Goal: Check status: Check status

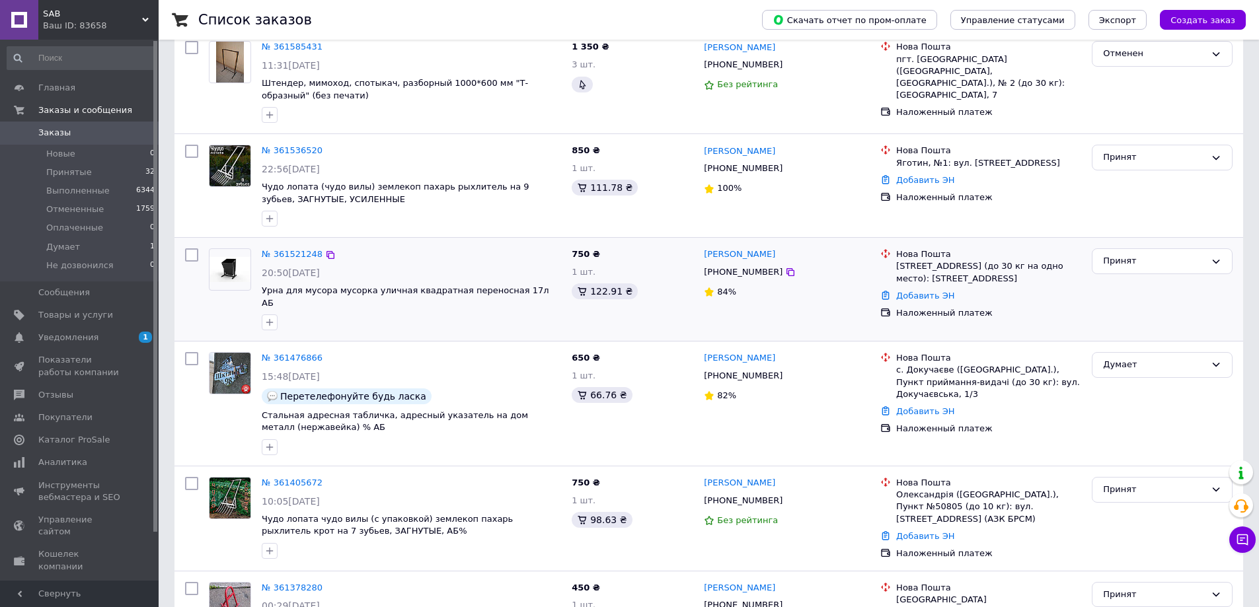
scroll to position [330, 0]
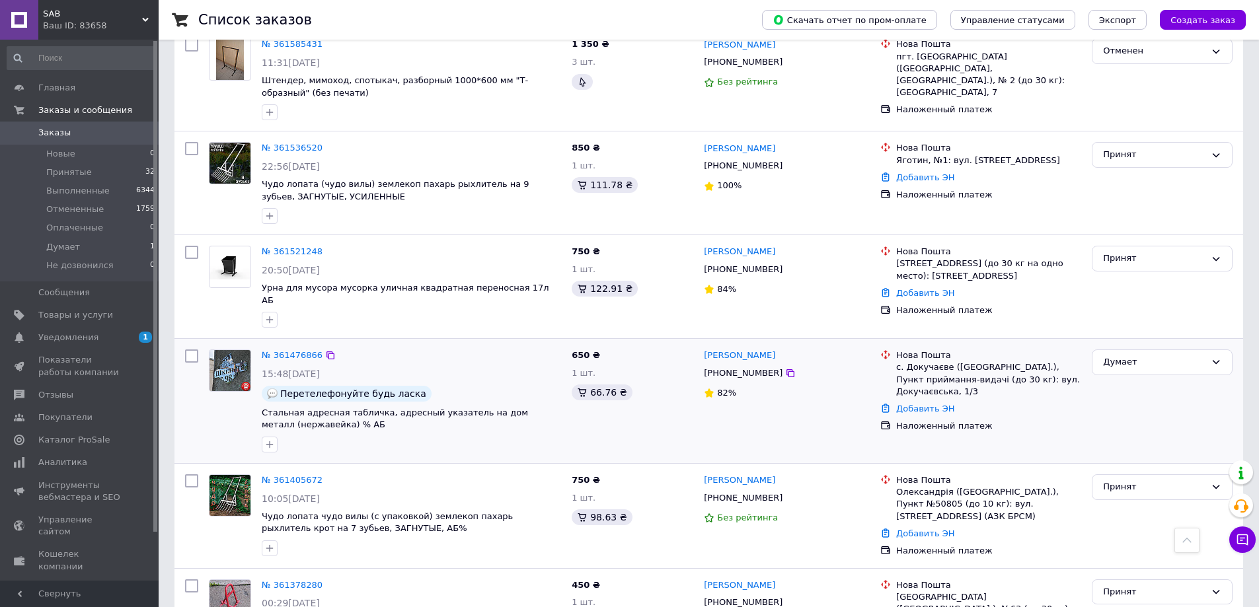
drag, startPoint x: 893, startPoint y: 354, endPoint x: 977, endPoint y: 374, distance: 86.9
click at [998, 375] on div "Нова Пошта с. Докучаєве ([GEOGRAPHIC_DATA].), Пункт приймання-видачі (до 30 кг)…" at bounding box center [980, 373] width 206 height 48
click at [937, 361] on div "с. Докучаєве ([GEOGRAPHIC_DATA].), Пункт приймання-видачі (до 30 кг): вул. Доку…" at bounding box center [988, 379] width 185 height 36
drag, startPoint x: 895, startPoint y: 353, endPoint x: 980, endPoint y: 377, distance: 88.0
click at [980, 377] on div "Нова Пошта с. Докучаєве ([GEOGRAPHIC_DATA].), Пункт приймання-видачі (до 30 кг)…" at bounding box center [988, 373] width 190 height 48
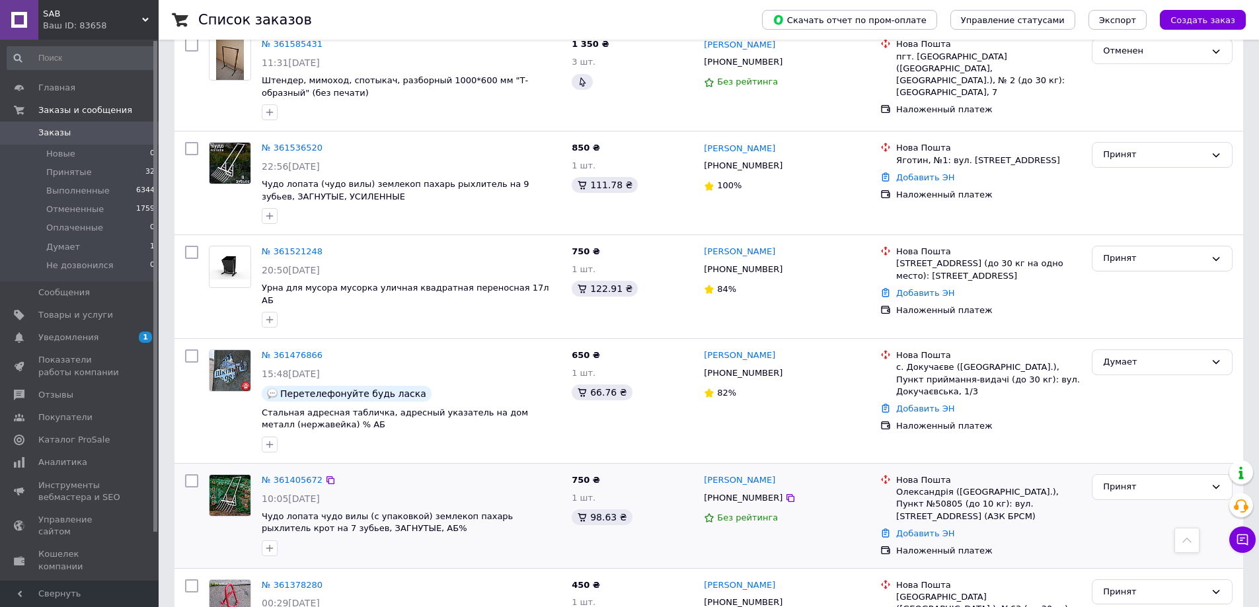
copy div "с. Докучаєве ([GEOGRAPHIC_DATA].), Пункт приймання-видачі (до 30 кг): вул. Доку…"
click at [1117, 355] on div "Думает" at bounding box center [1154, 362] width 102 height 14
click at [1117, 378] on li "Принят" at bounding box center [1161, 390] width 139 height 24
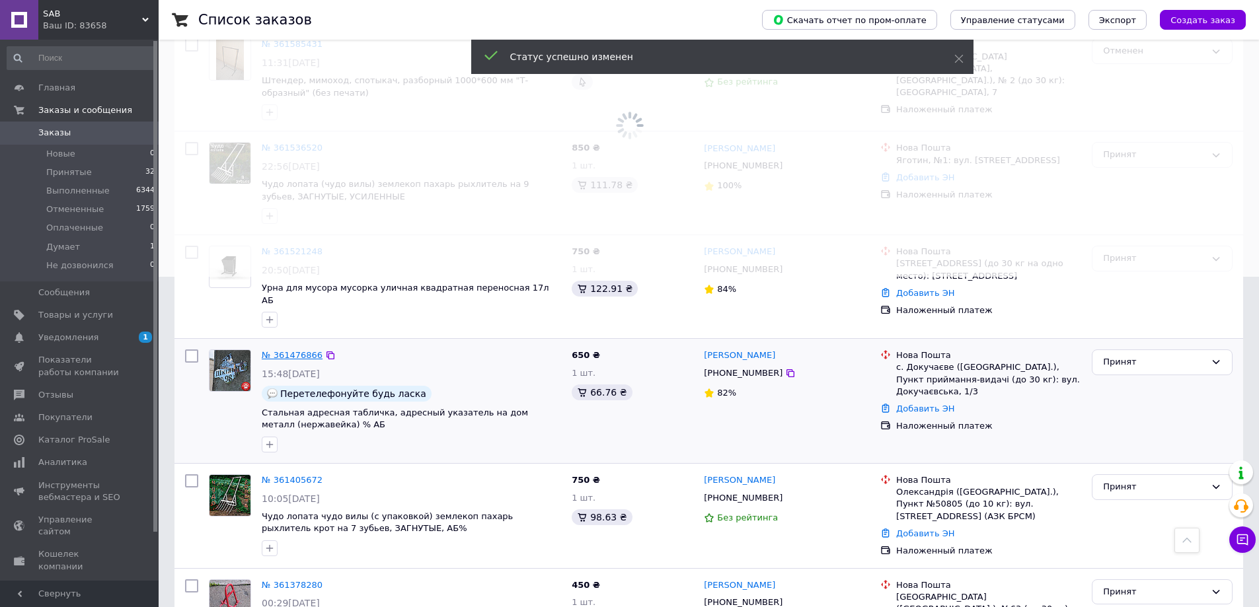
click at [285, 350] on link "№ 361476866" at bounding box center [292, 355] width 61 height 10
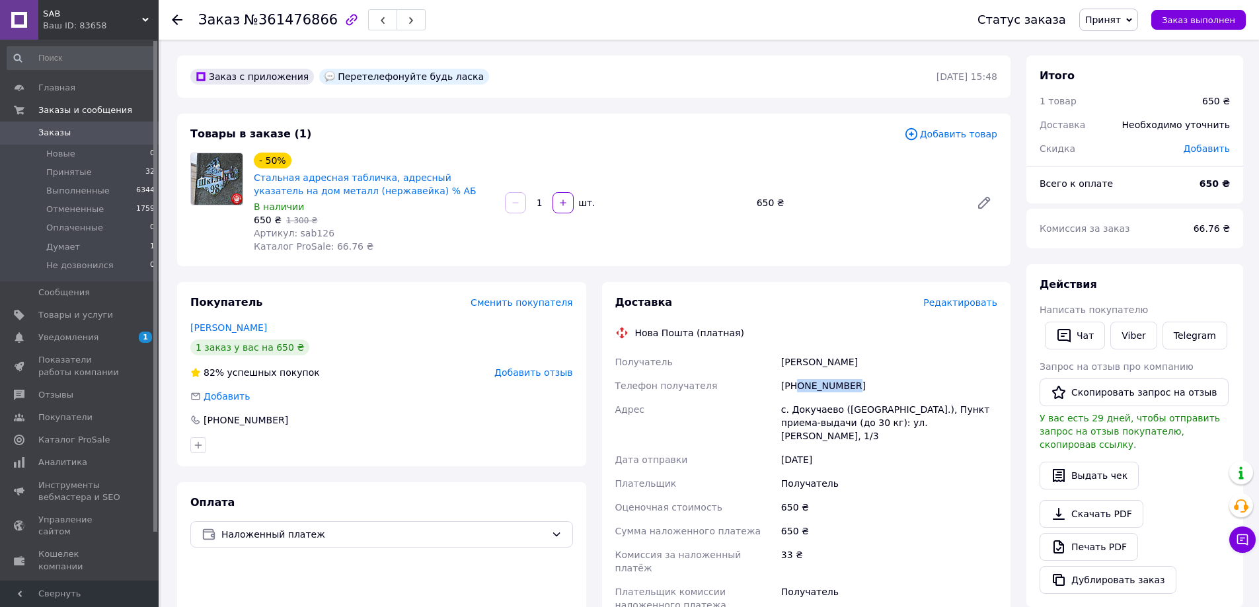
drag, startPoint x: 852, startPoint y: 388, endPoint x: 799, endPoint y: 389, distance: 52.9
click at [799, 389] on div "[PHONE_NUMBER]" at bounding box center [888, 386] width 221 height 24
copy div "0972286661"
drag, startPoint x: 780, startPoint y: 412, endPoint x: 933, endPoint y: 413, distance: 153.3
click at [933, 413] on div "с. Докучаево ([GEOGRAPHIC_DATA].), Пункт приема-выдачи (до 30 кг): ул. [PERSON_…" at bounding box center [888, 423] width 221 height 50
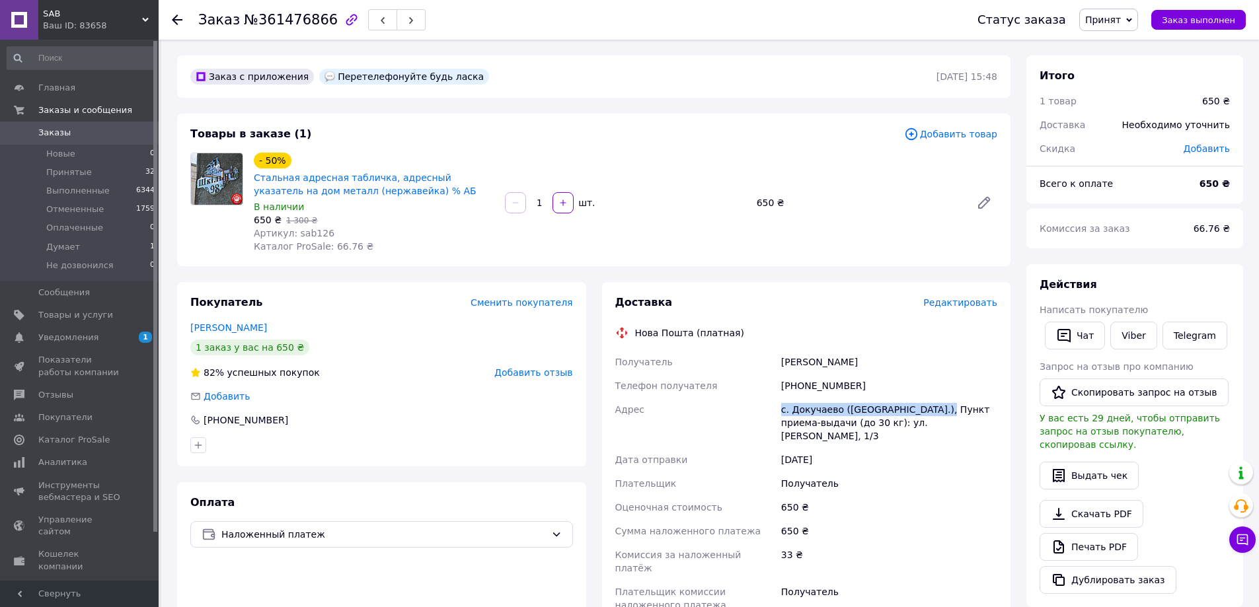
copy div "с. [GEOGRAPHIC_DATA] ([GEOGRAPHIC_DATA].)"
drag, startPoint x: 939, startPoint y: 406, endPoint x: 997, endPoint y: 427, distance: 61.9
click at [997, 427] on div "с. Докучаево ([GEOGRAPHIC_DATA].), Пункт приема-выдачи (до 30 кг): ул. [PERSON_…" at bounding box center [888, 423] width 221 height 50
copy div "Пункт приема-выдачи (до 30 кг): ул. [PERSON_NAME], 1/3"
drag, startPoint x: 840, startPoint y: 363, endPoint x: 776, endPoint y: 363, distance: 64.1
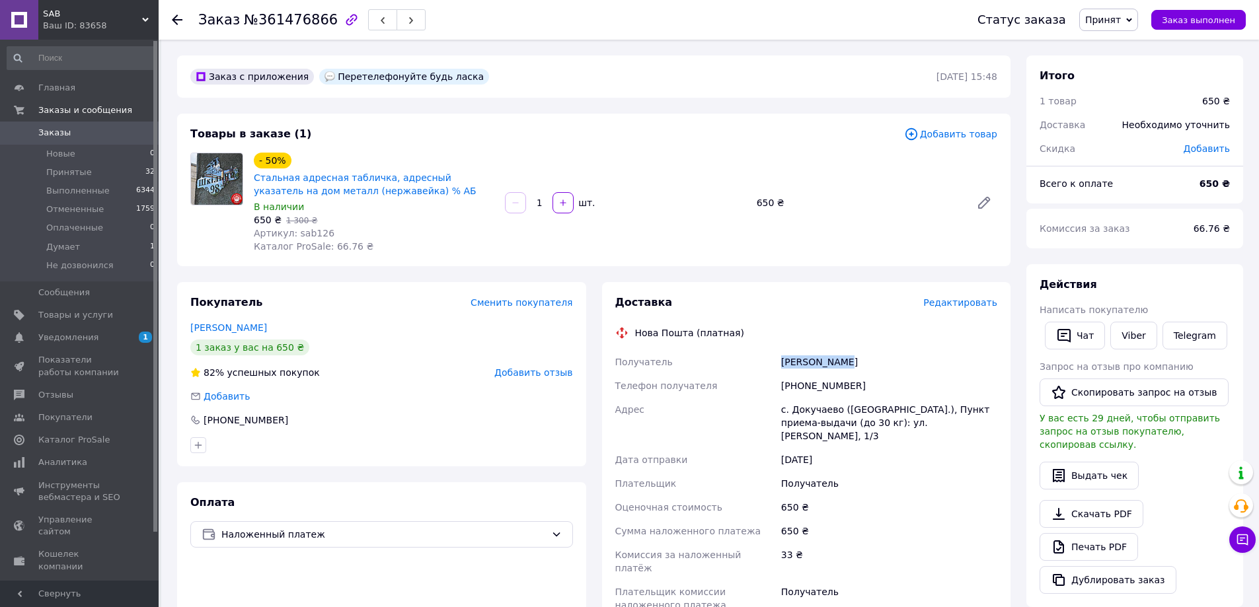
click at [776, 363] on div "Получатель [PERSON_NAME] Телефон получателя [PHONE_NUMBER] Адрес с. Докучаево (…" at bounding box center [806, 483] width 388 height 267
copy div "Получатель [PERSON_NAME]"
click at [103, 128] on span "Заказы" at bounding box center [80, 133] width 84 height 12
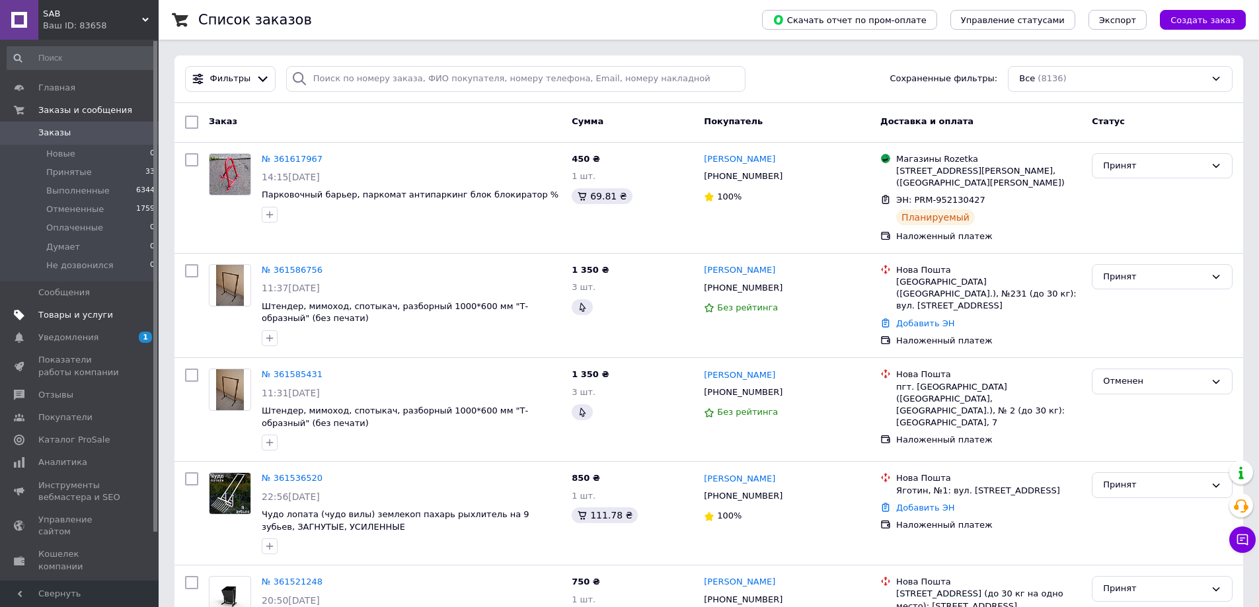
click at [91, 320] on span "Товары и услуги" at bounding box center [75, 315] width 75 height 12
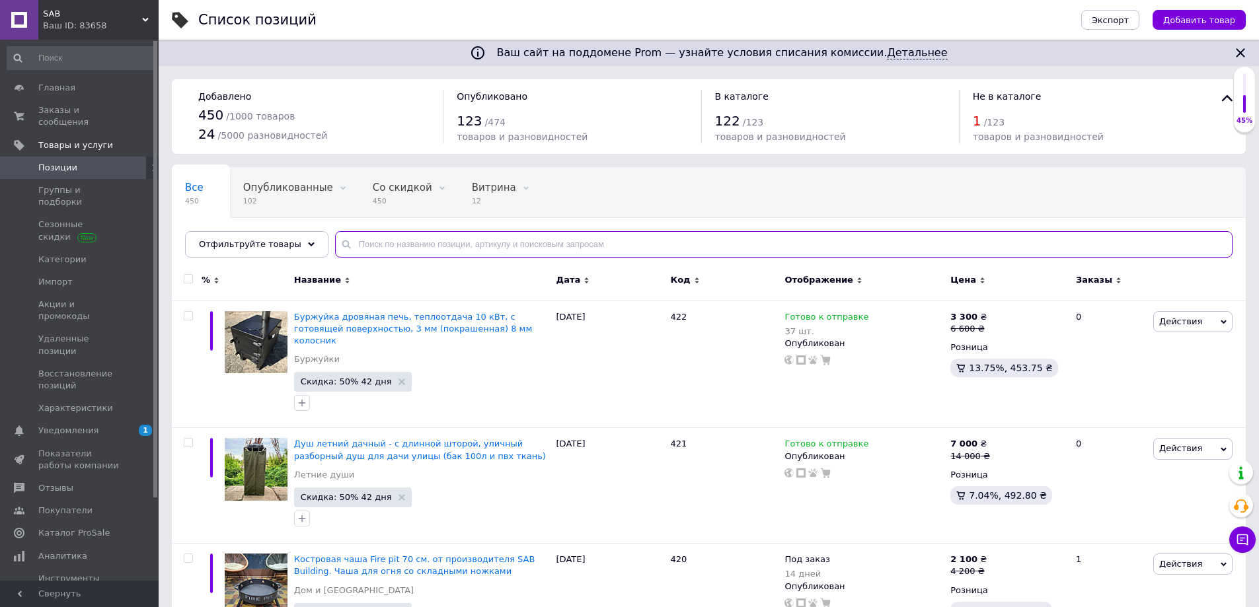
click at [437, 240] on input "text" at bounding box center [783, 244] width 897 height 26
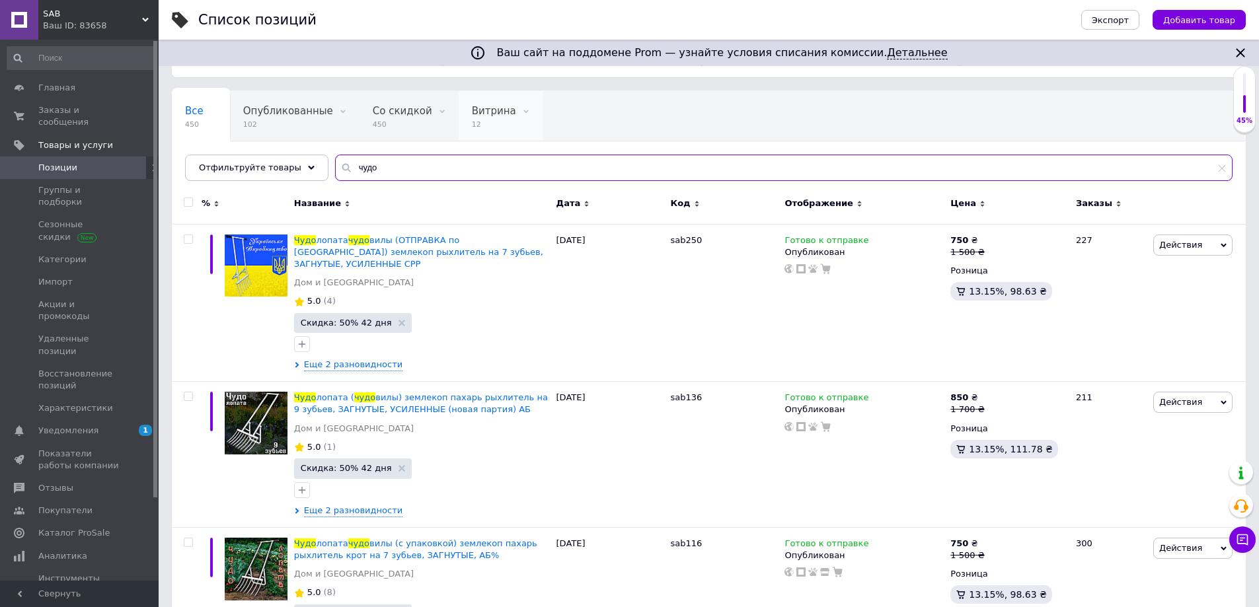
scroll to position [198, 0]
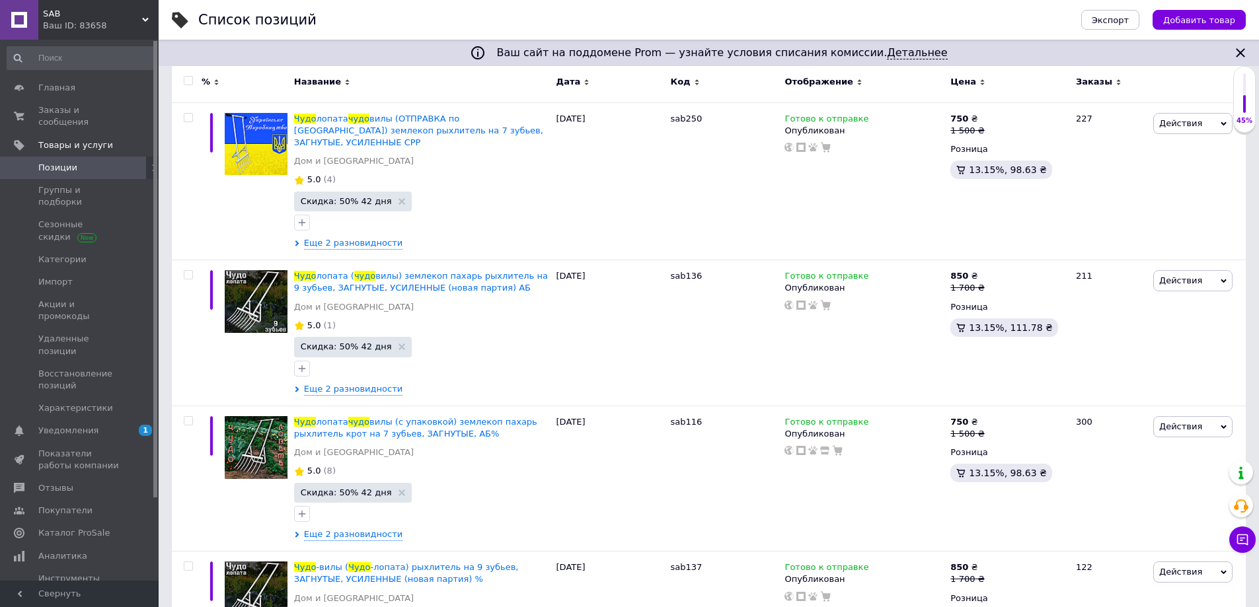
type input "чудо"
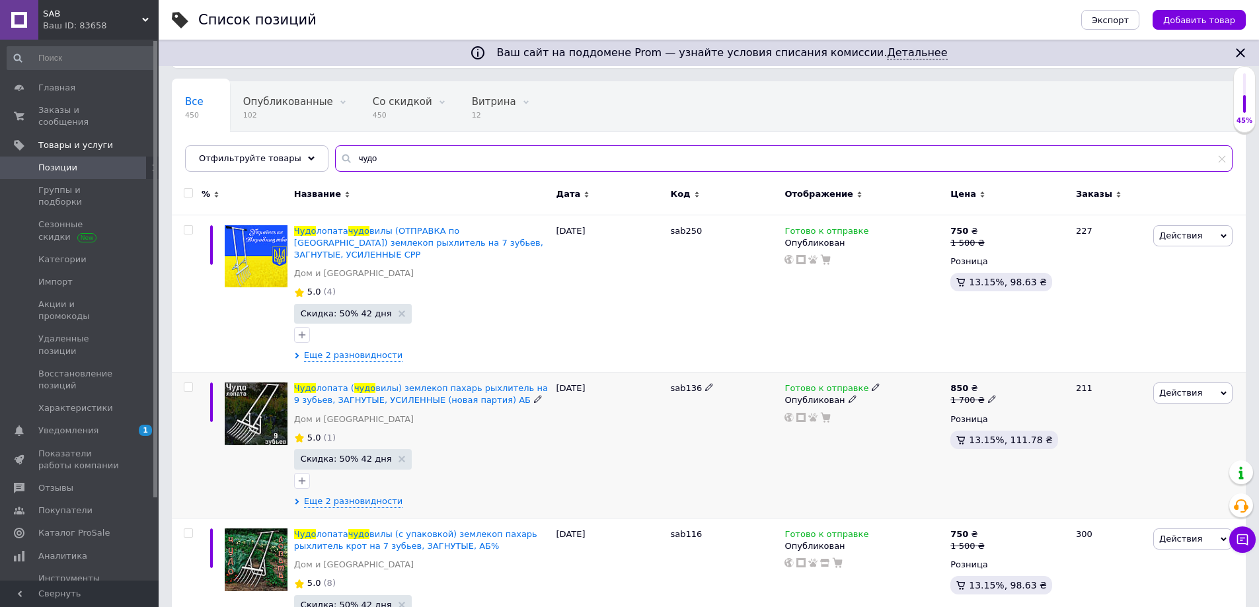
scroll to position [0, 0]
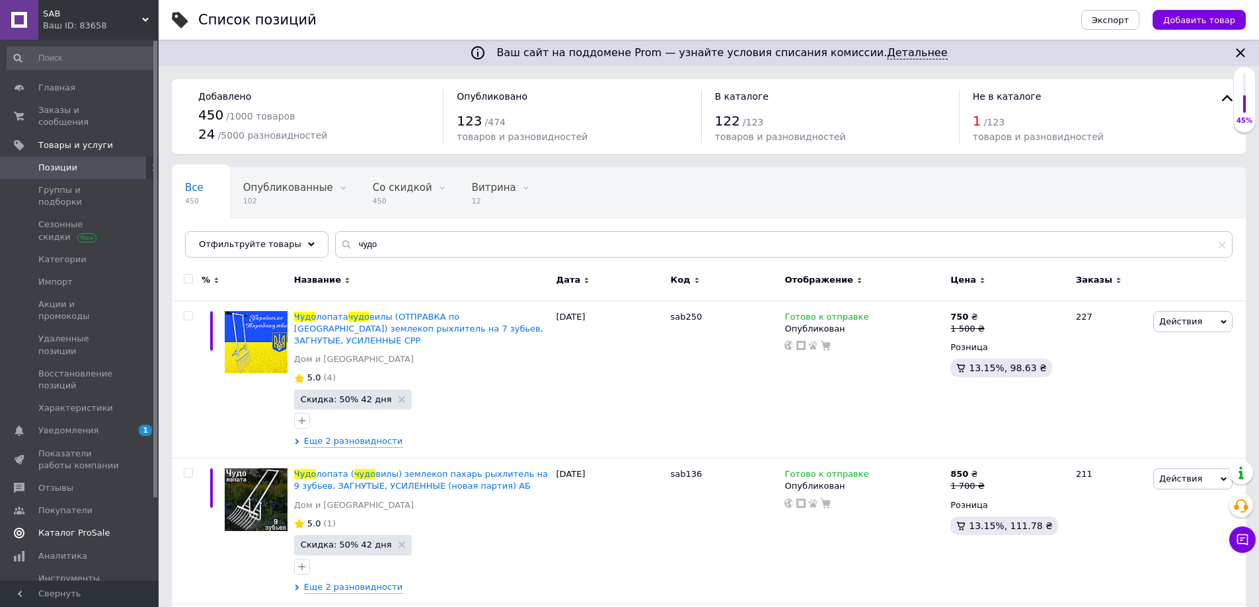
click at [55, 527] on span "Каталог ProSale" at bounding box center [73, 533] width 71 height 12
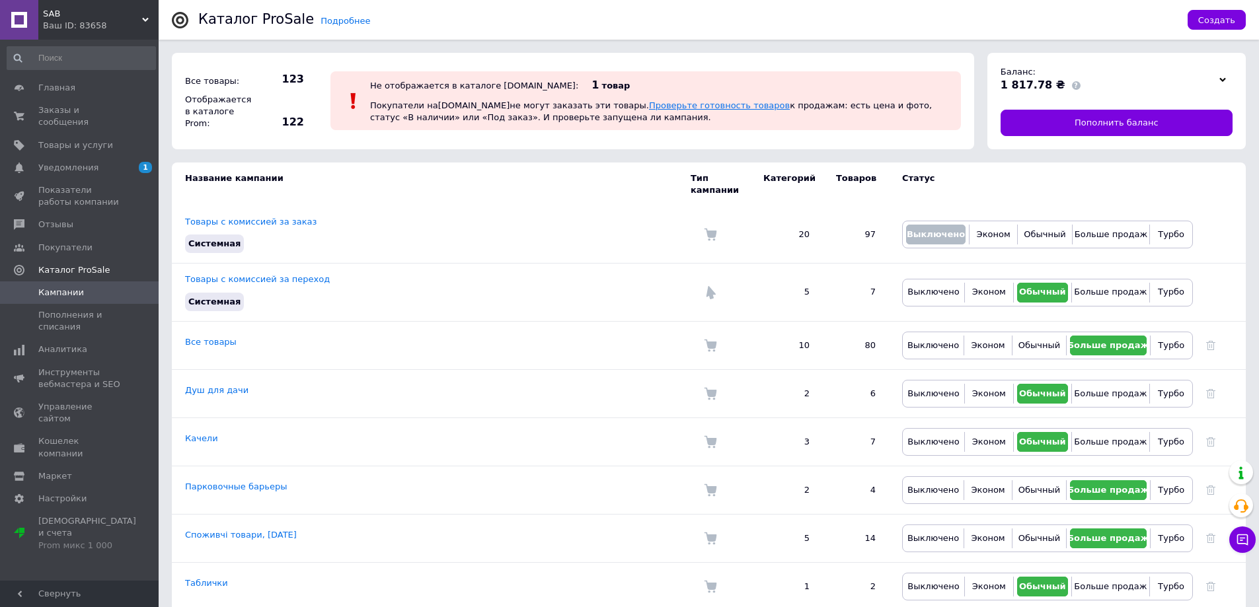
click at [651, 106] on link "Проверьте готовность товаров" at bounding box center [719, 105] width 141 height 10
